Goal: Check status: Check status

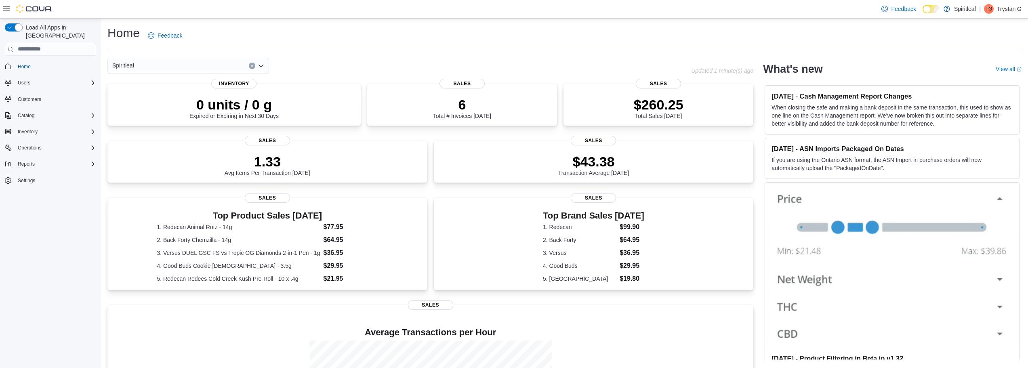
click at [930, 10] on icon at bounding box center [931, 9] width 4 height 4
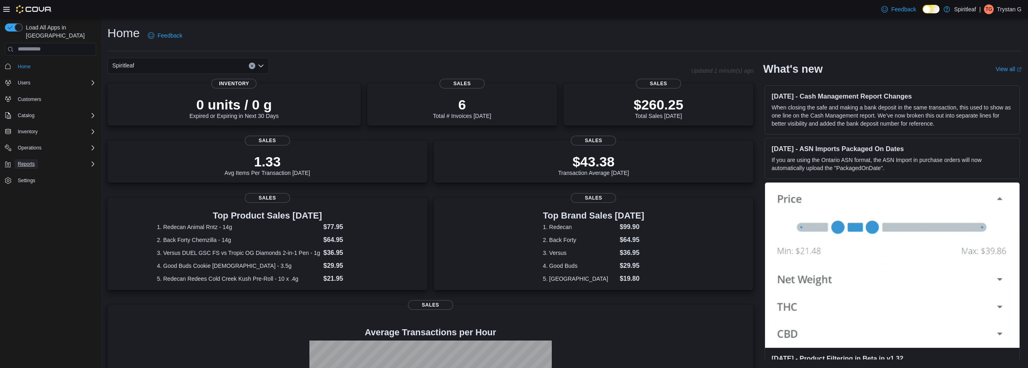
click at [26, 159] on span "Reports" at bounding box center [26, 164] width 17 height 10
click at [31, 193] on link "Reports" at bounding box center [22, 198] width 23 height 10
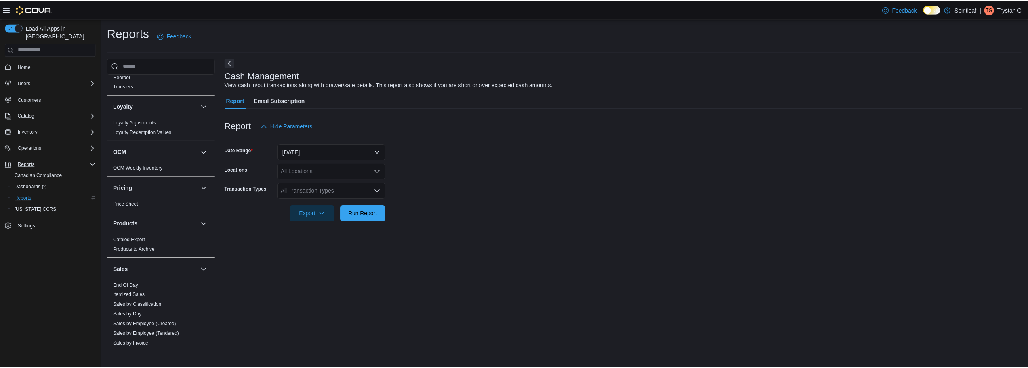
scroll to position [485, 0]
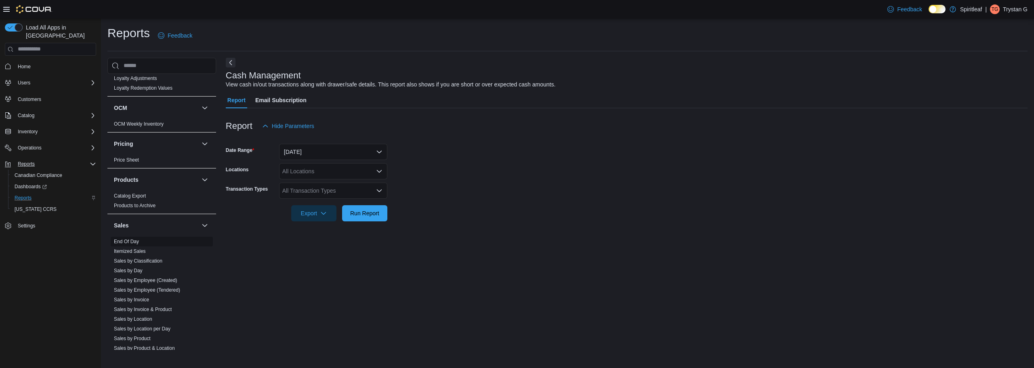
click at [138, 239] on span "End Of Day" at bounding box center [162, 242] width 102 height 10
click at [138, 239] on link "End Of Day" at bounding box center [126, 242] width 25 height 6
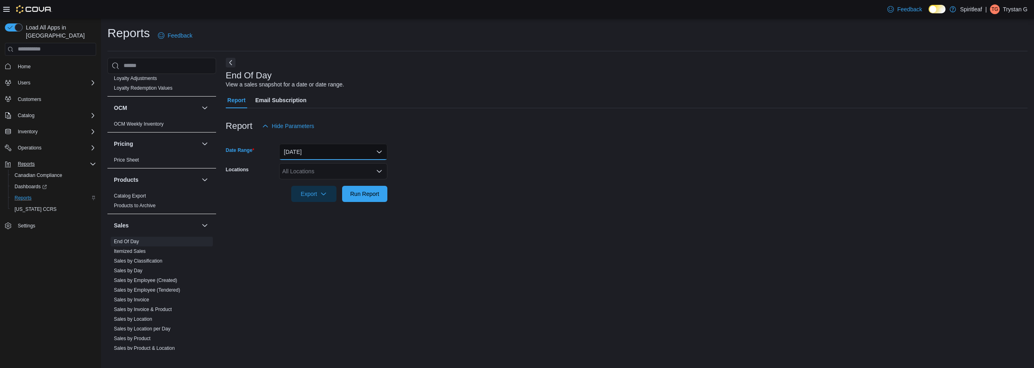
click at [327, 144] on button "[DATE]" at bounding box center [333, 152] width 108 height 16
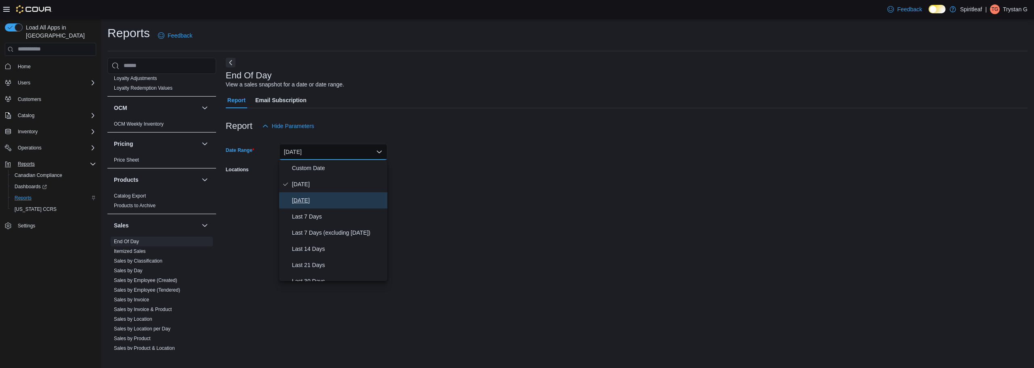
click at [313, 198] on span "[DATE]" at bounding box center [338, 200] width 92 height 10
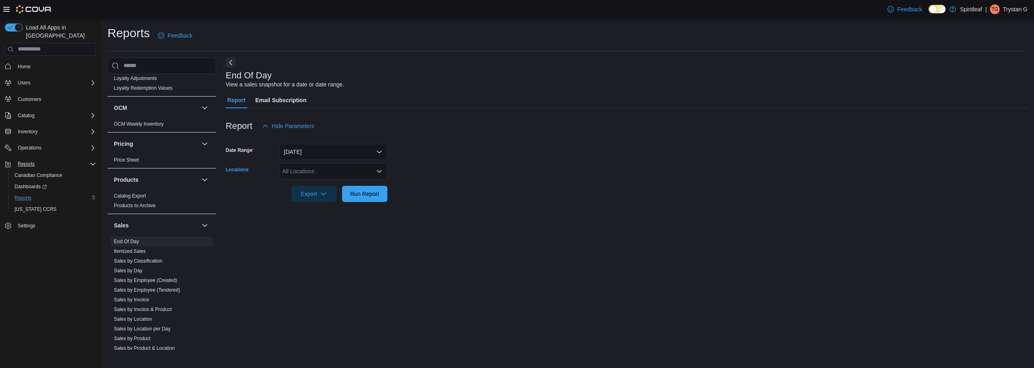
click at [316, 173] on div "All Locations" at bounding box center [333, 171] width 108 height 16
type input "***"
click at [328, 169] on div "***" at bounding box center [333, 171] width 108 height 16
click at [323, 187] on span "218 - Township ([GEOGRAPHIC_DATA])" at bounding box center [359, 185] width 102 height 8
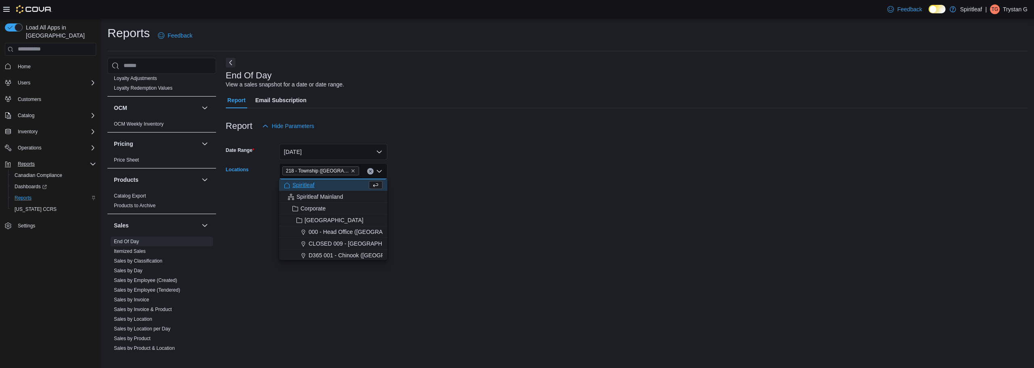
click at [447, 204] on div at bounding box center [627, 207] width 802 height 10
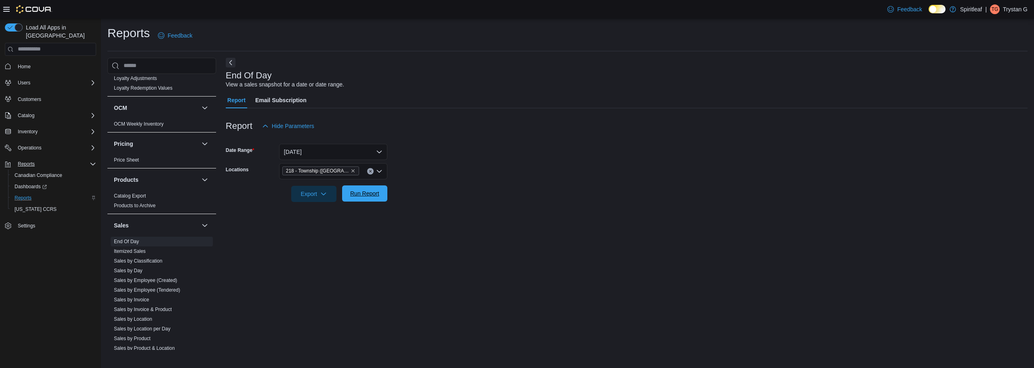
click at [379, 200] on span "Run Report" at bounding box center [365, 193] width 36 height 16
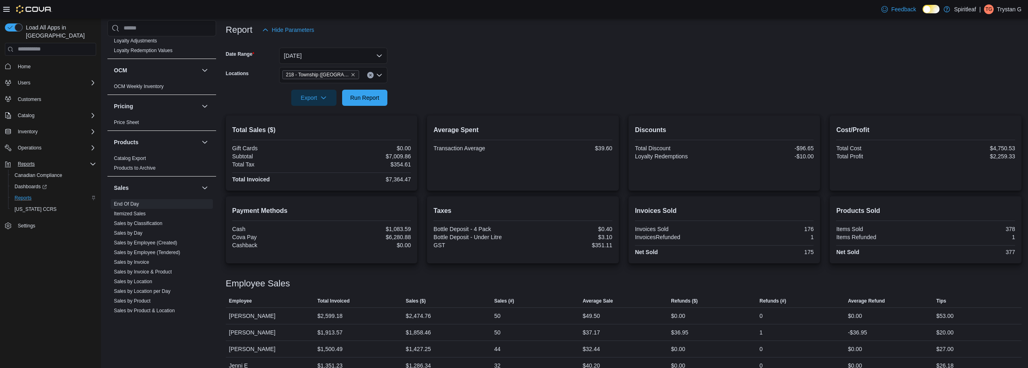
scroll to position [109, 0]
